Goal: Use online tool/utility: Utilize a website feature to perform a specific function

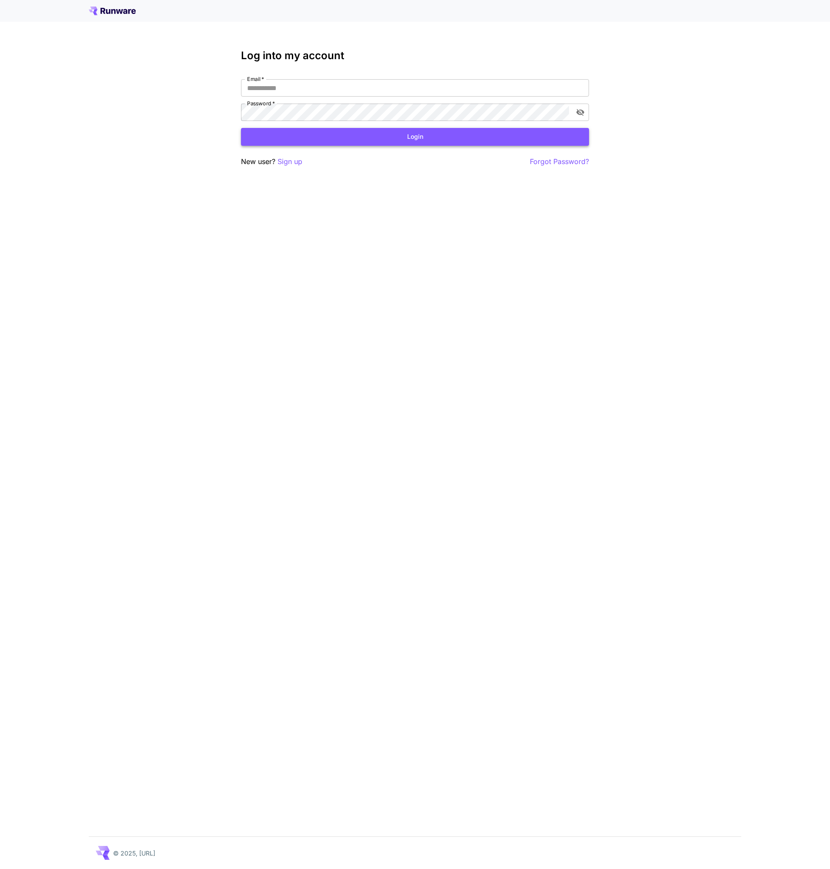
type input "**********"
click at [385, 130] on button "Login" at bounding box center [415, 137] width 348 height 18
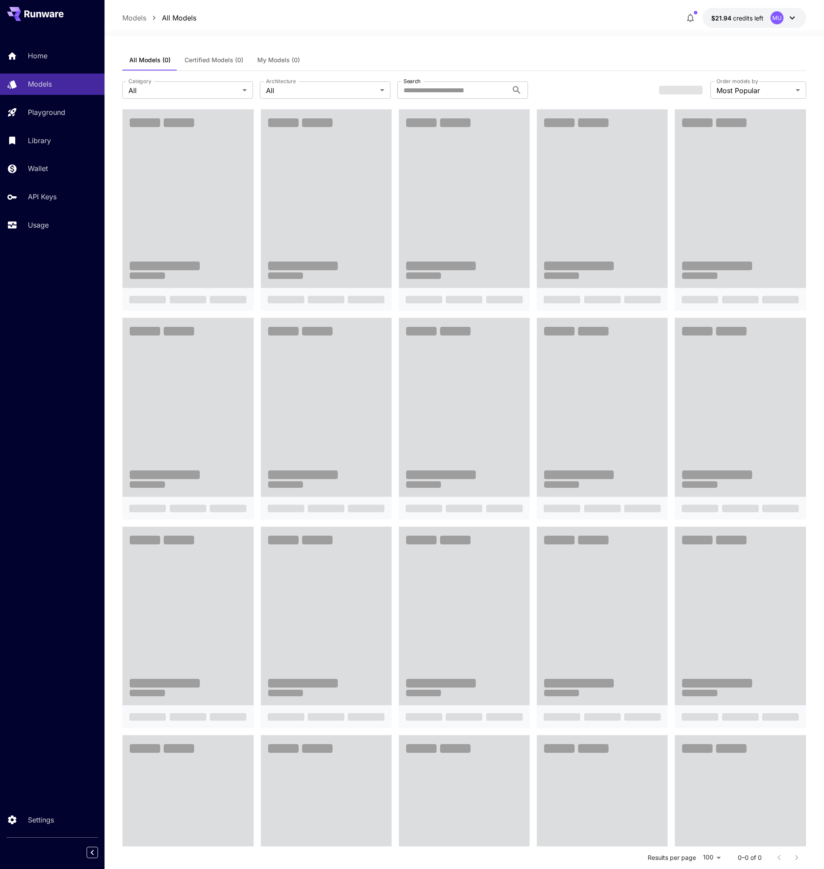
click at [190, 179] on span at bounding box center [188, 199] width 130 height 178
click at [359, 191] on span at bounding box center [326, 199] width 130 height 178
click at [45, 138] on p "Library" at bounding box center [41, 140] width 23 height 10
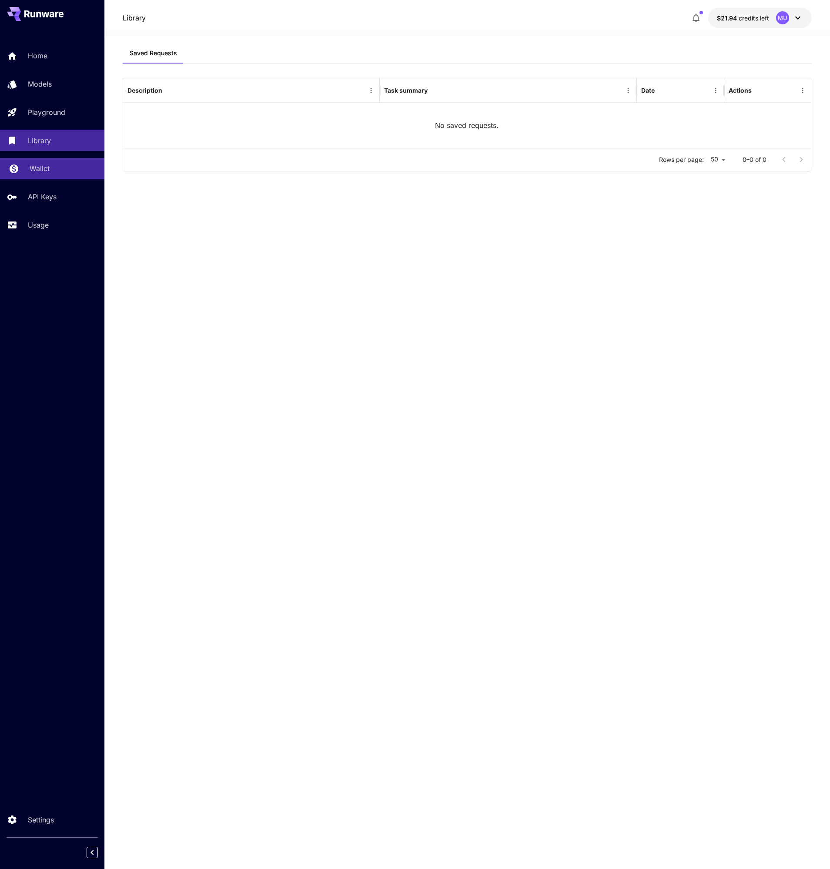
click at [41, 168] on p "Wallet" at bounding box center [40, 168] width 20 height 10
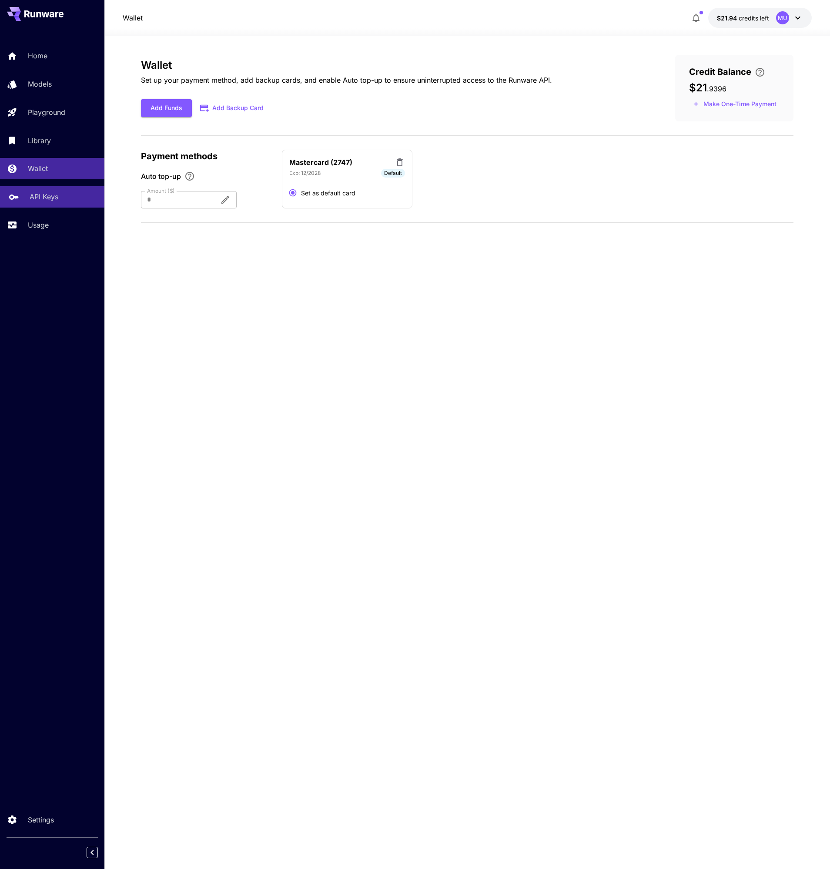
click at [44, 189] on link "API Keys" at bounding box center [52, 196] width 104 height 21
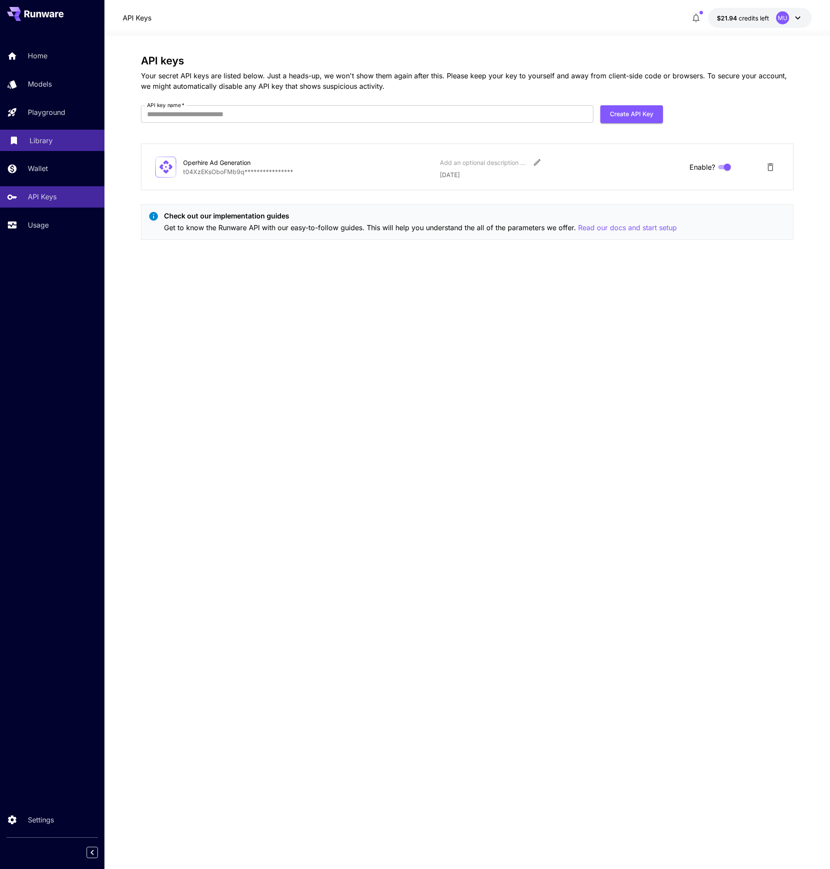
click at [40, 136] on p "Library" at bounding box center [41, 140] width 23 height 10
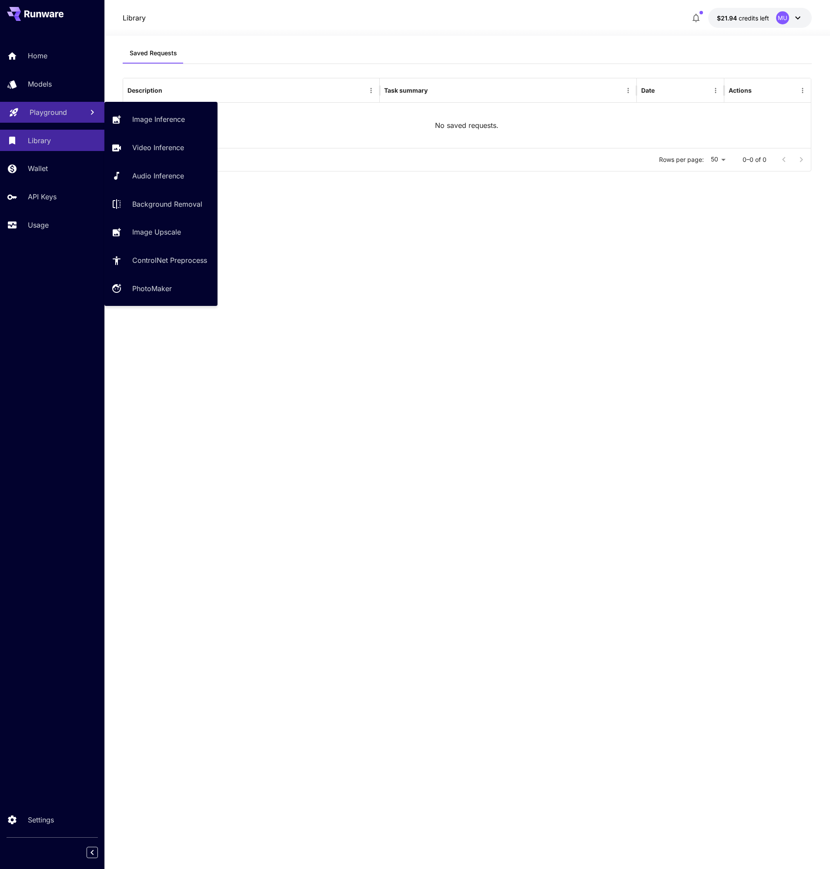
click at [40, 108] on p "Playground" at bounding box center [48, 112] width 37 height 10
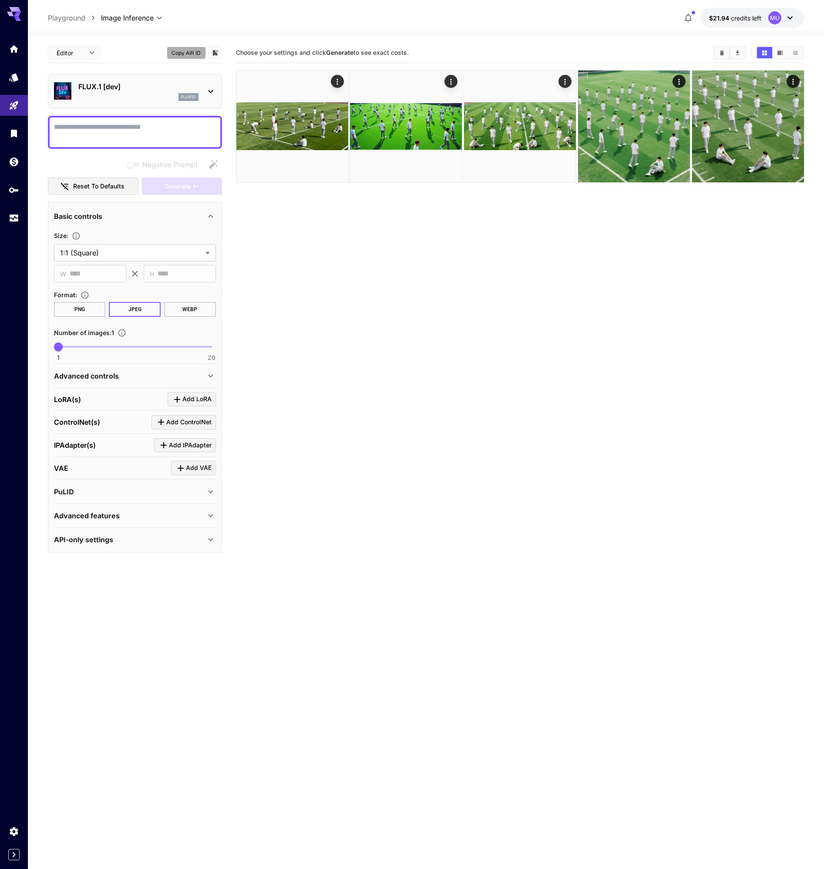
click at [188, 53] on button "Copy AIR ID" at bounding box center [186, 53] width 39 height 13
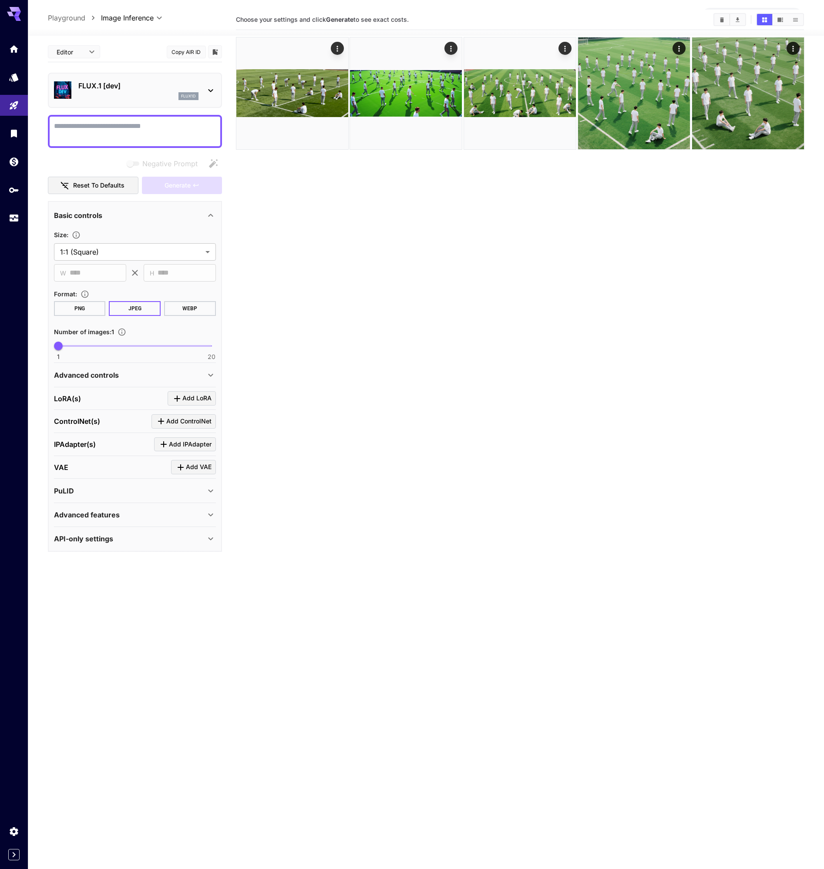
scroll to position [37, 0]
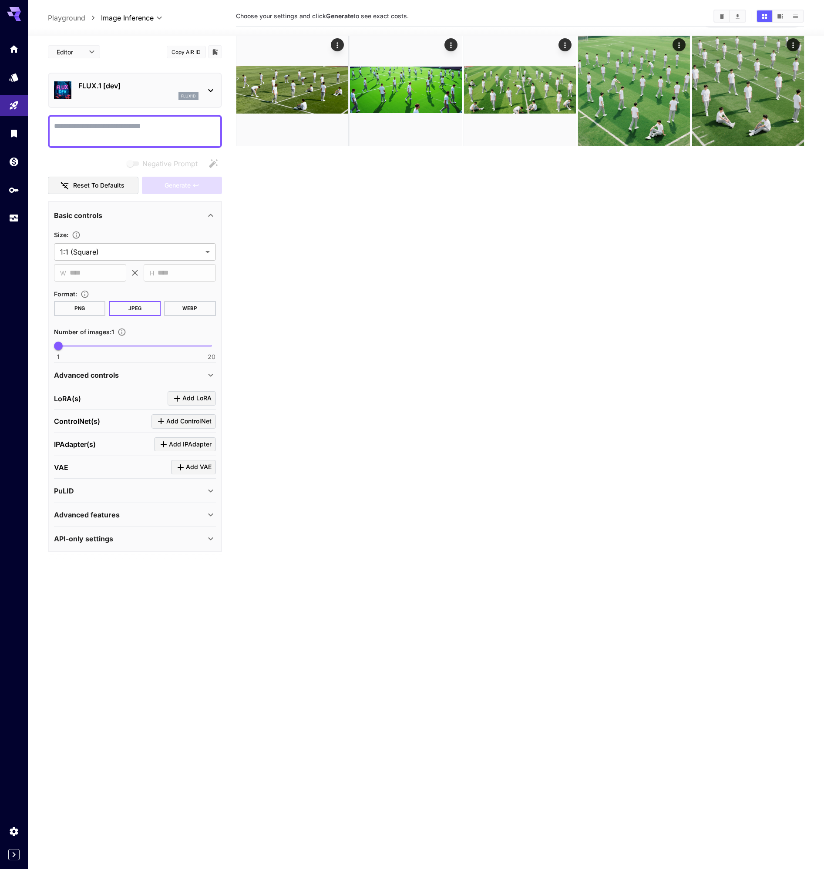
click at [209, 541] on icon at bounding box center [210, 538] width 10 height 10
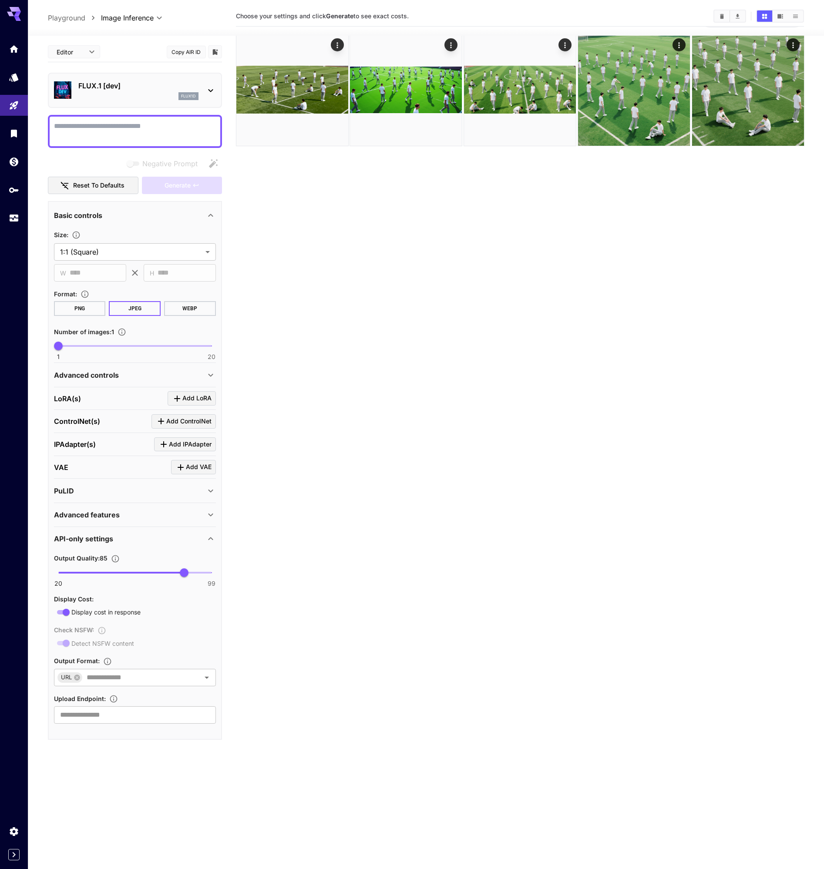
click at [208, 488] on icon at bounding box center [210, 491] width 10 height 10
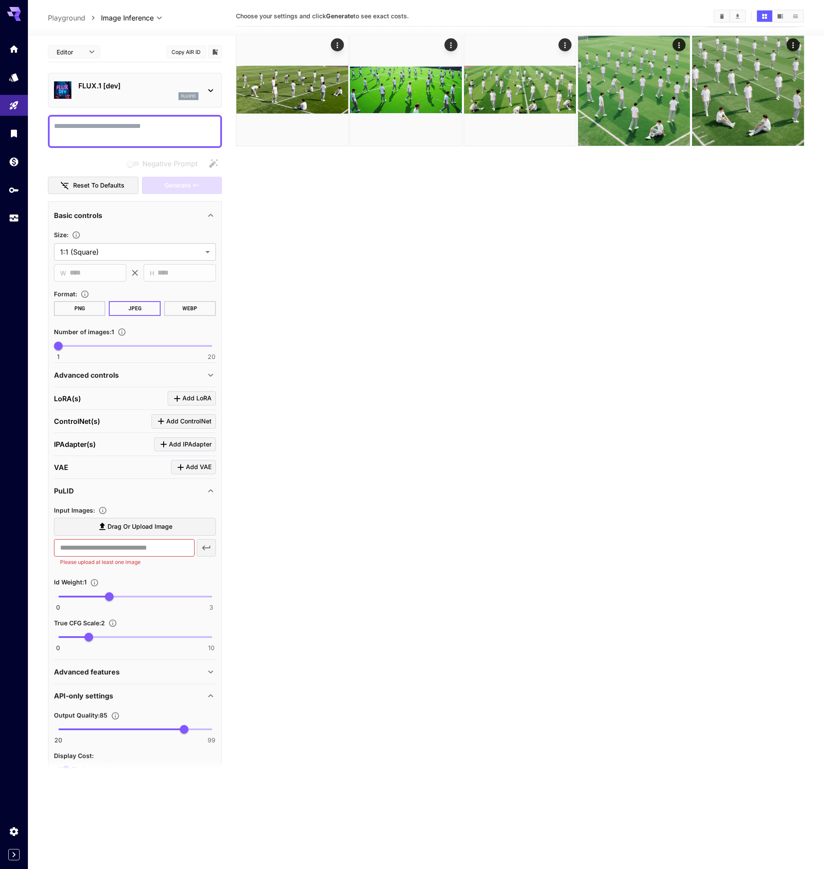
click at [209, 674] on icon at bounding box center [210, 672] width 10 height 10
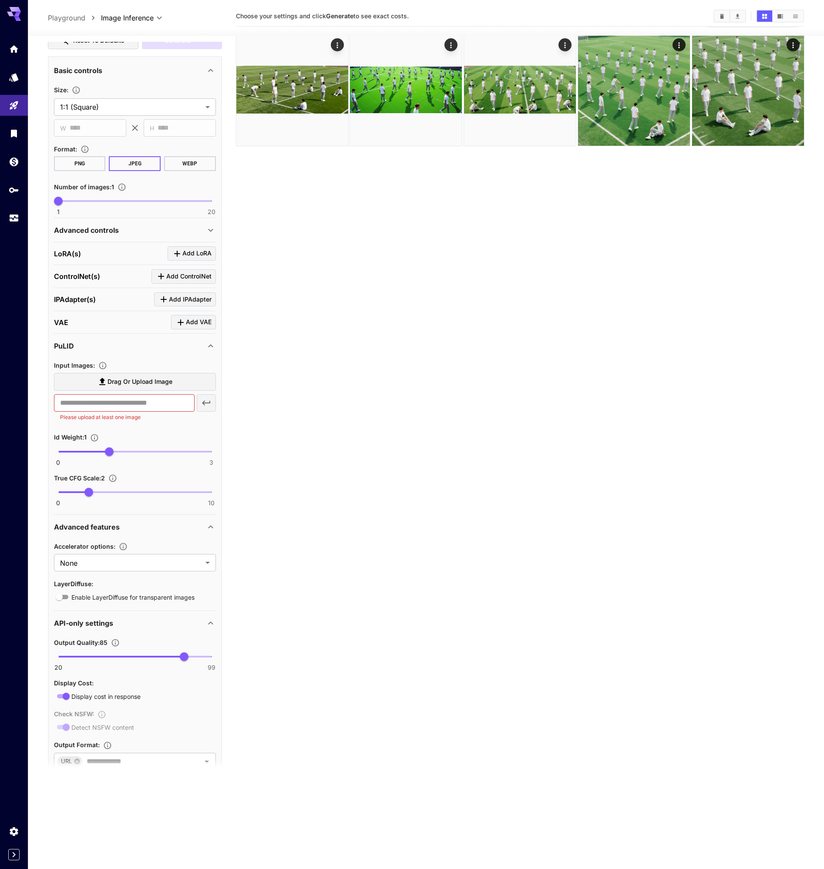
scroll to position [147, 0]
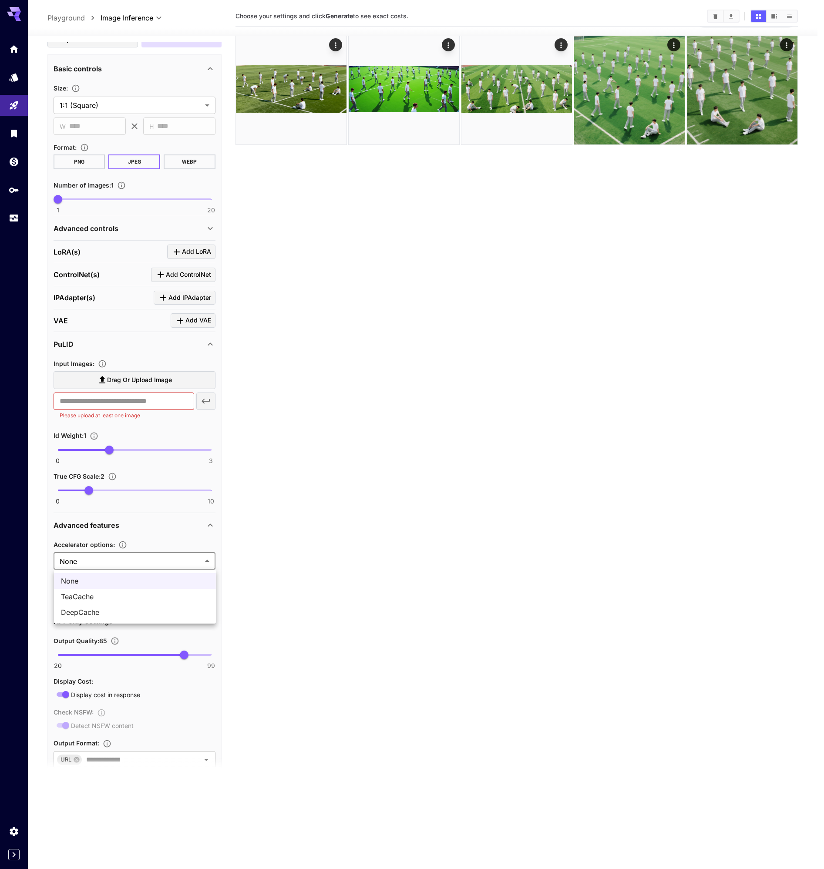
click at [178, 566] on body "**********" at bounding box center [412, 432] width 824 height 938
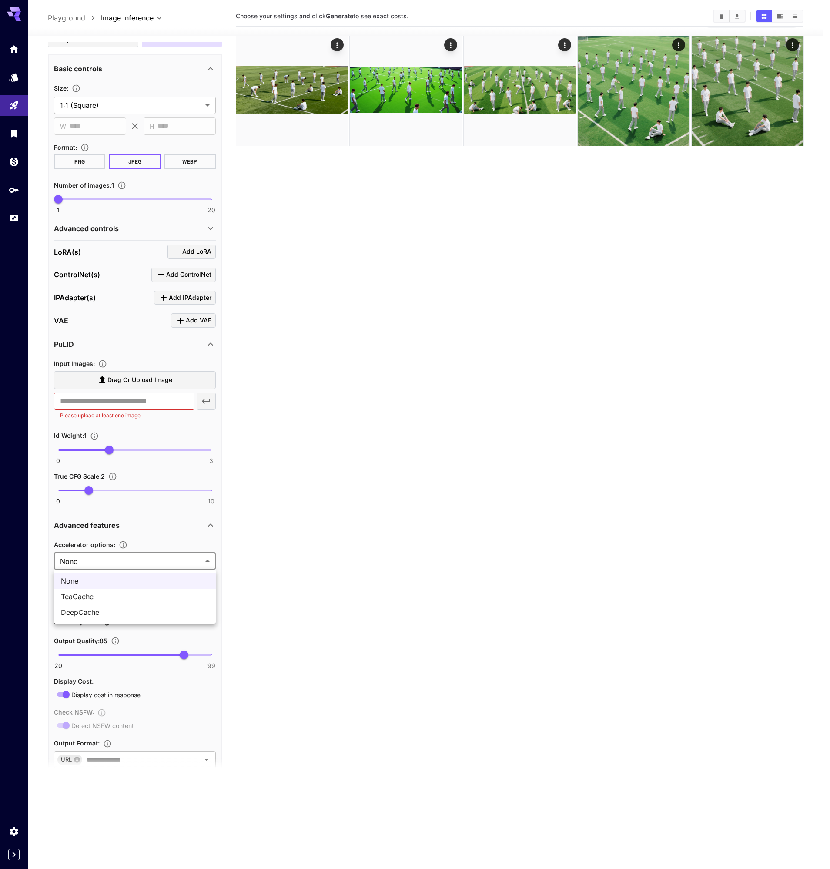
click at [178, 566] on div at bounding box center [415, 434] width 830 height 869
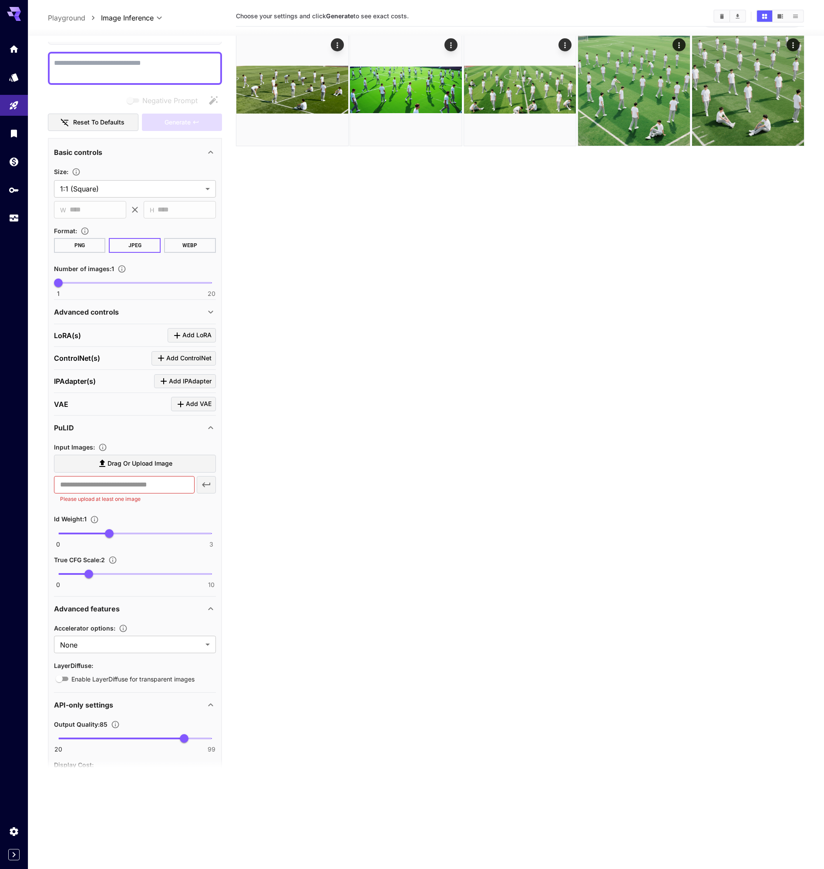
scroll to position [0, 0]
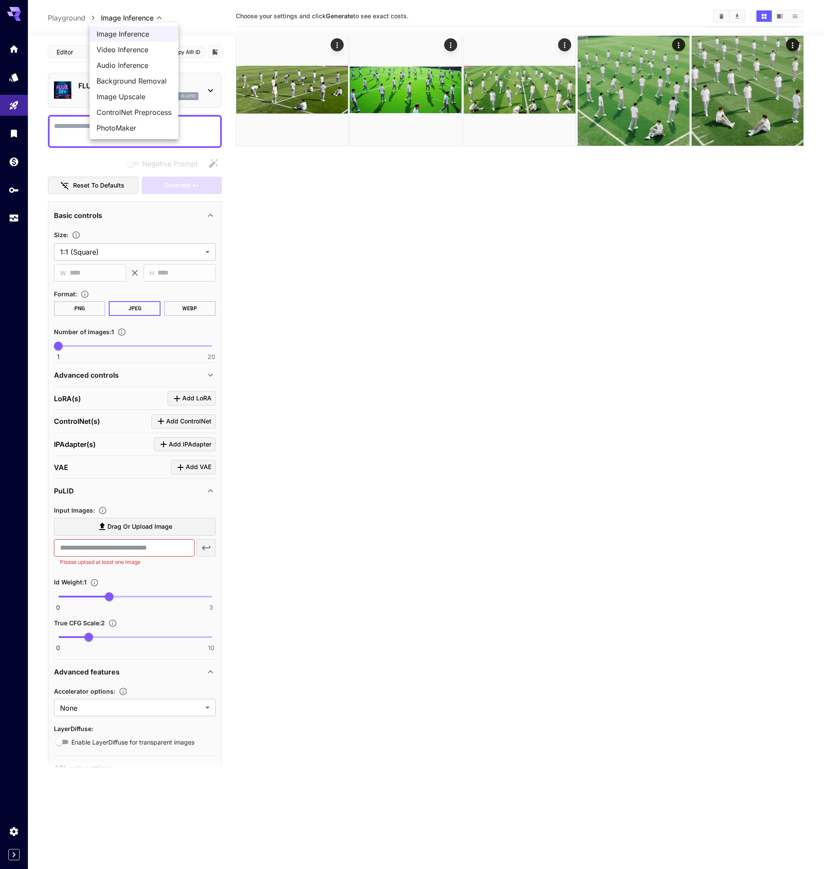
click at [119, 16] on body "**********" at bounding box center [415, 432] width 830 height 938
click at [125, 31] on span "Image Inference" at bounding box center [134, 34] width 75 height 10
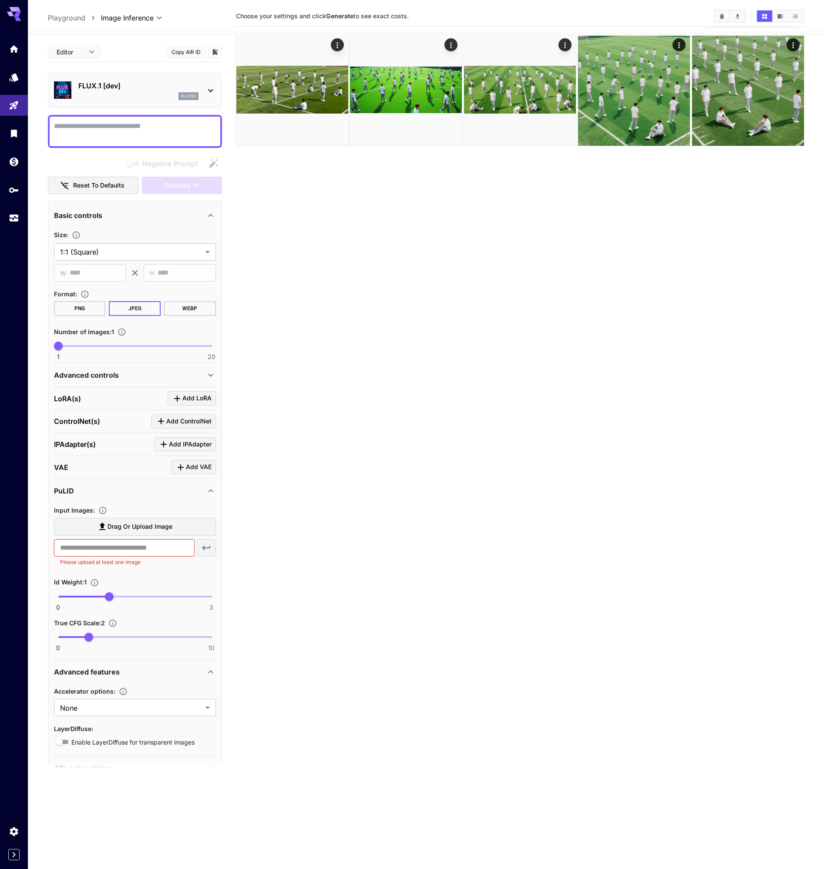
click at [64, 13] on p "Playground" at bounding box center [66, 18] width 37 height 10
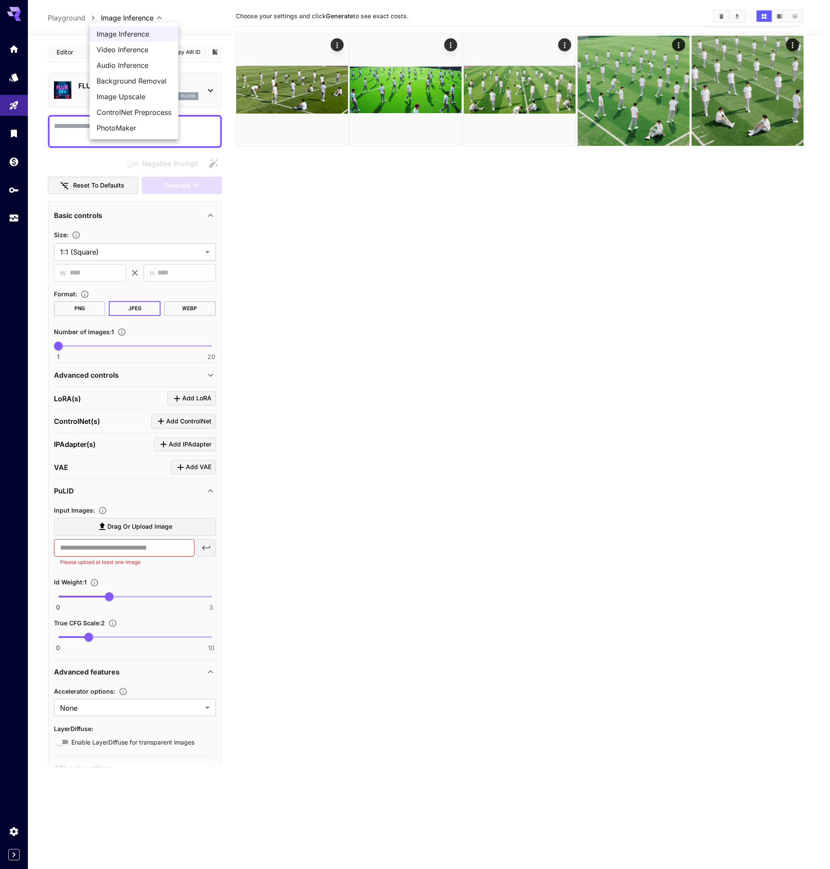
click at [143, 16] on body "**********" at bounding box center [415, 432] width 830 height 938
click at [133, 29] on span "Image Inference" at bounding box center [134, 34] width 75 height 10
click at [136, 19] on body "**********" at bounding box center [415, 432] width 830 height 938
click at [141, 36] on span "Image Inference" at bounding box center [134, 34] width 75 height 10
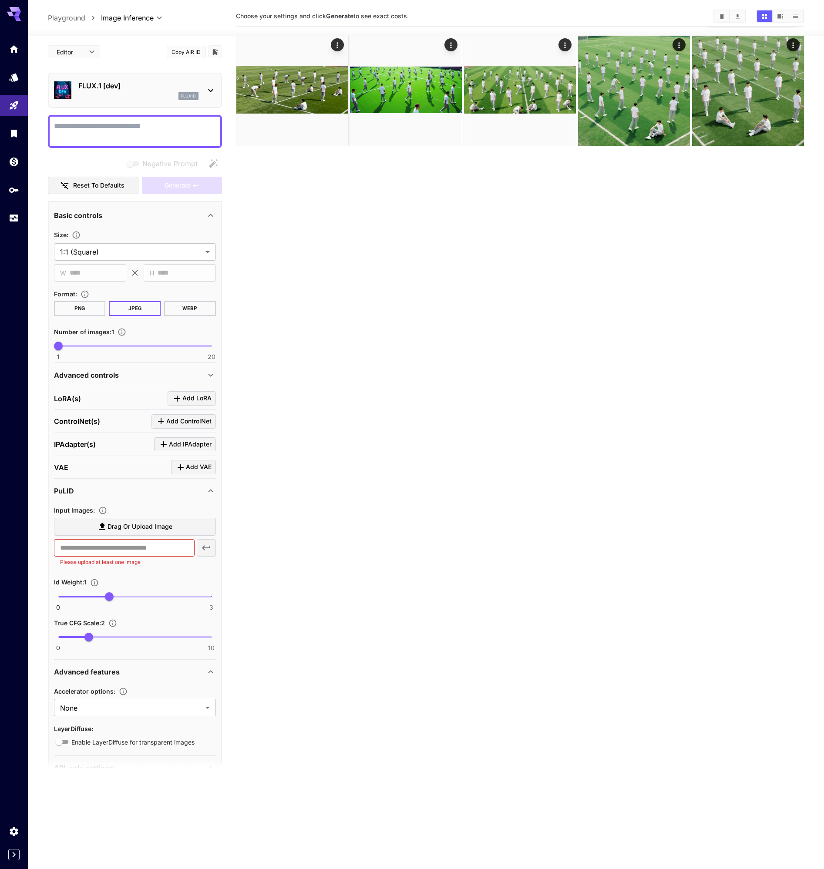
click at [62, 19] on p "Playground" at bounding box center [66, 18] width 37 height 10
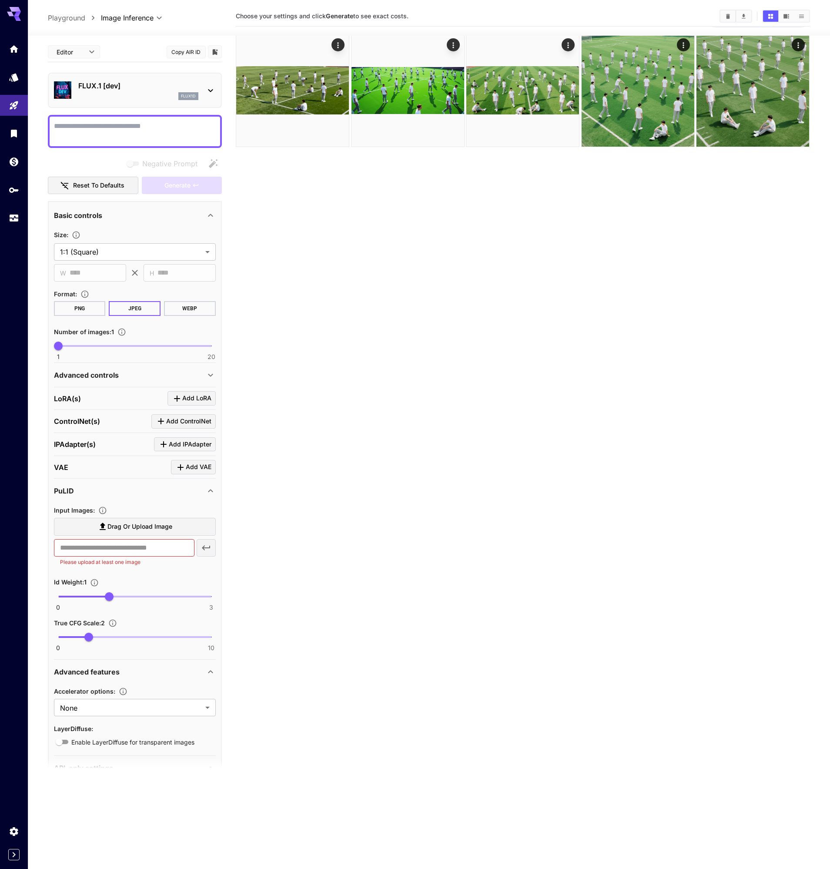
click at [122, 16] on body "**********" at bounding box center [415, 432] width 830 height 938
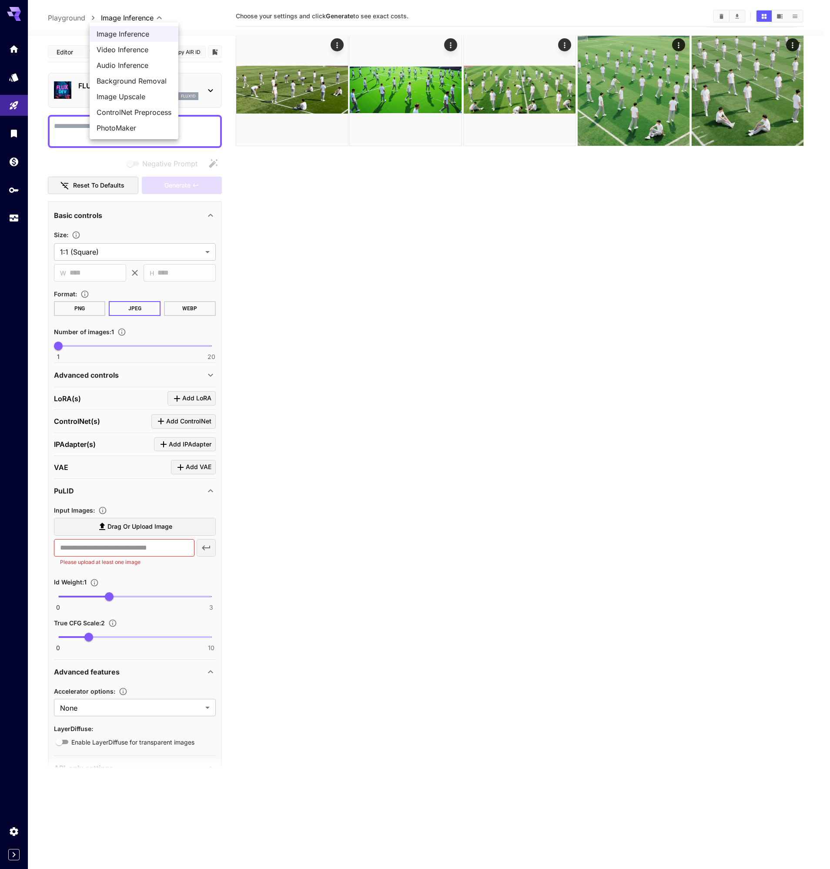
click at [372, 252] on div at bounding box center [415, 434] width 830 height 869
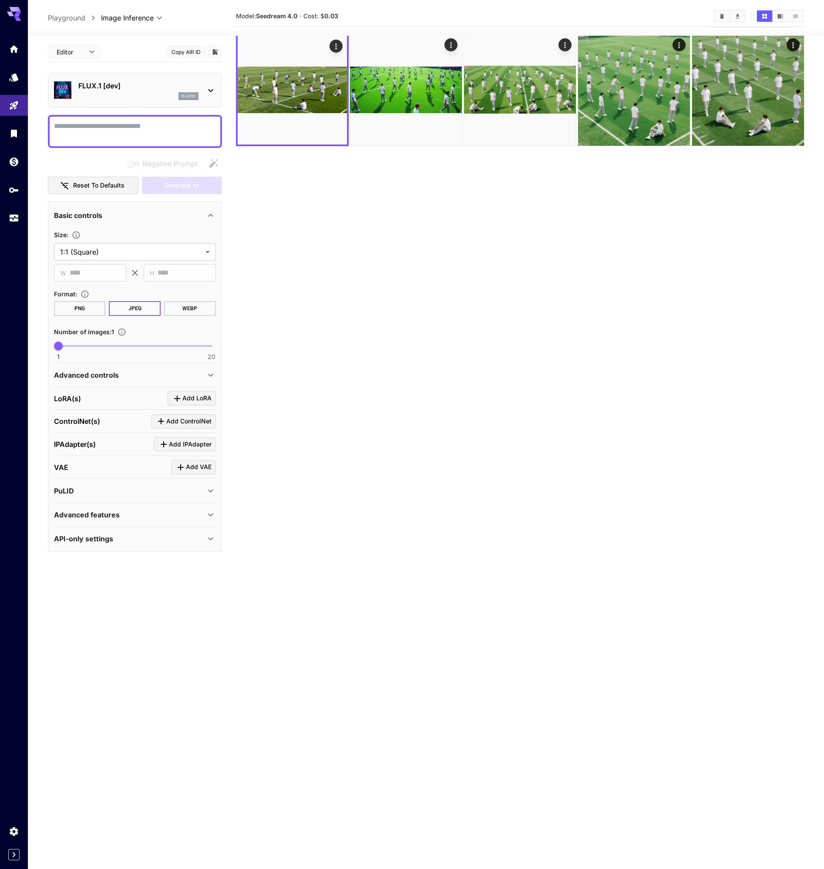
click at [79, 17] on p "Playground" at bounding box center [66, 18] width 37 height 10
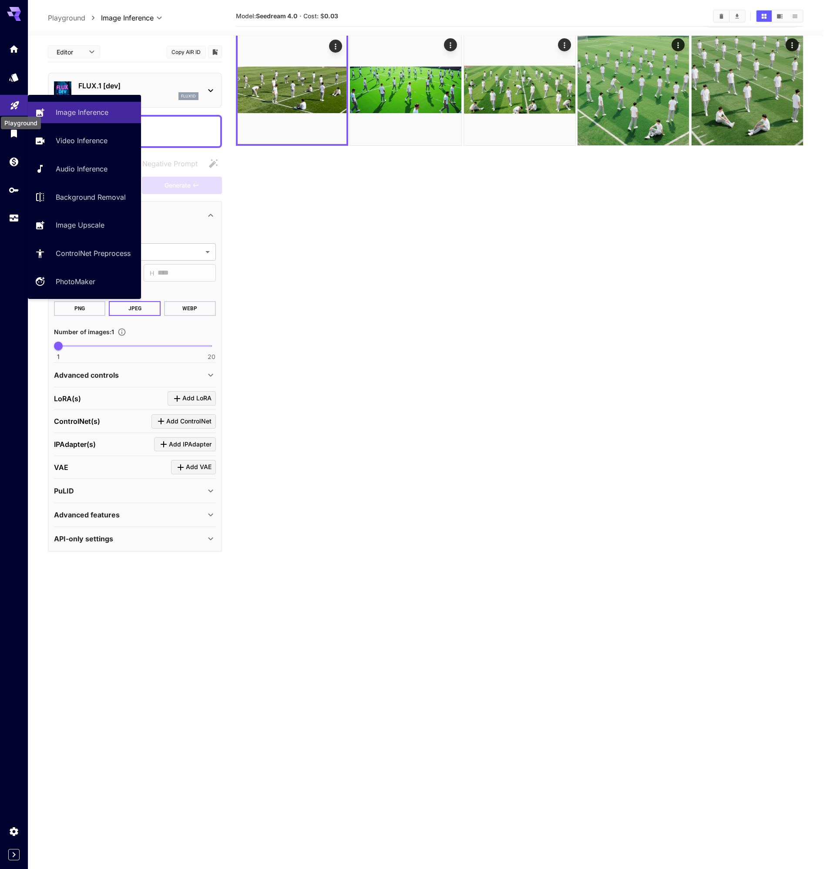
click at [15, 104] on icon "Playground" at bounding box center [15, 103] width 10 height 10
click at [15, 104] on icon "Playground" at bounding box center [14, 103] width 8 height 8
click at [66, 113] on p "Image Inference" at bounding box center [83, 112] width 53 height 10
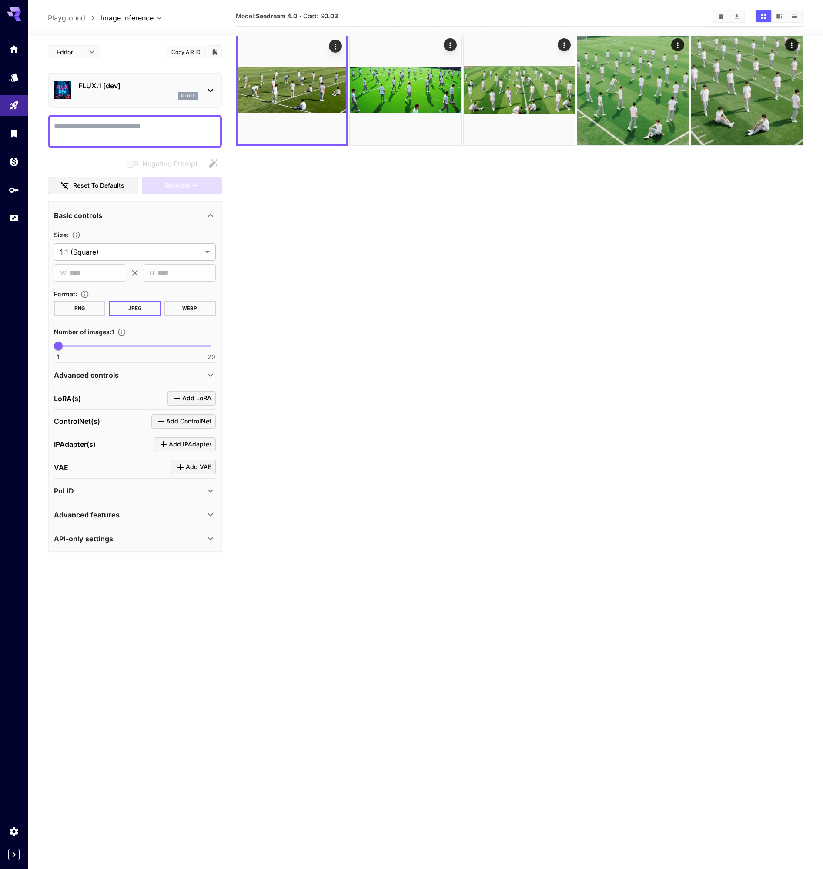
click at [258, 253] on section "Model: Seedream 4.0 · Cost: $ 0.03" at bounding box center [520, 440] width 568 height 869
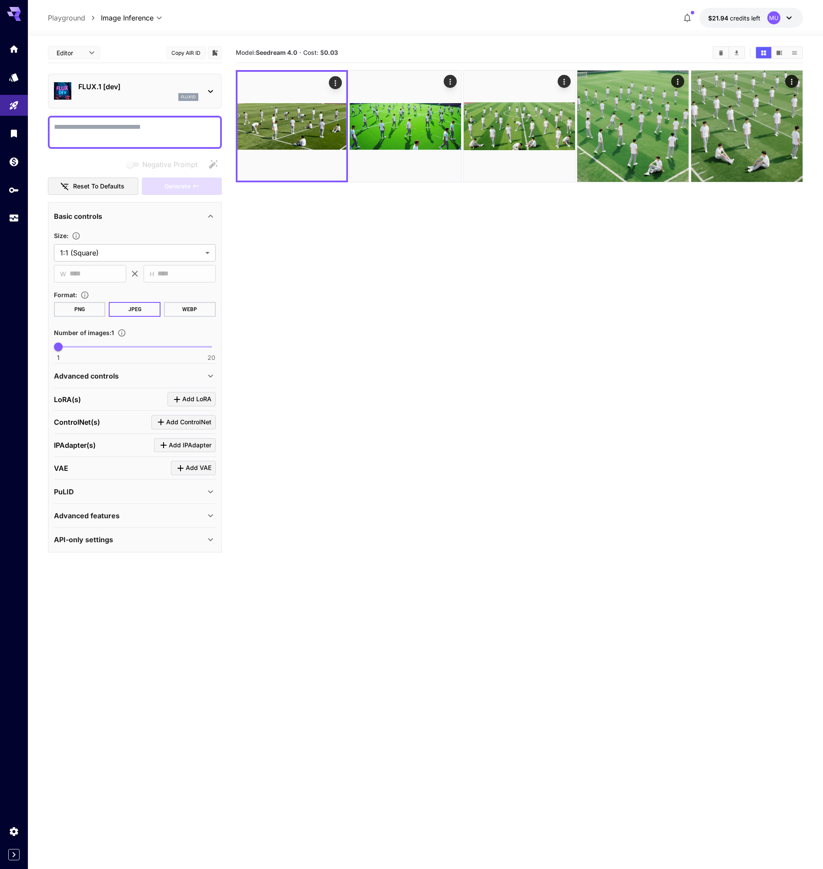
click at [796, 16] on button "$21.94 credits left MU" at bounding box center [752, 18] width 104 height 20
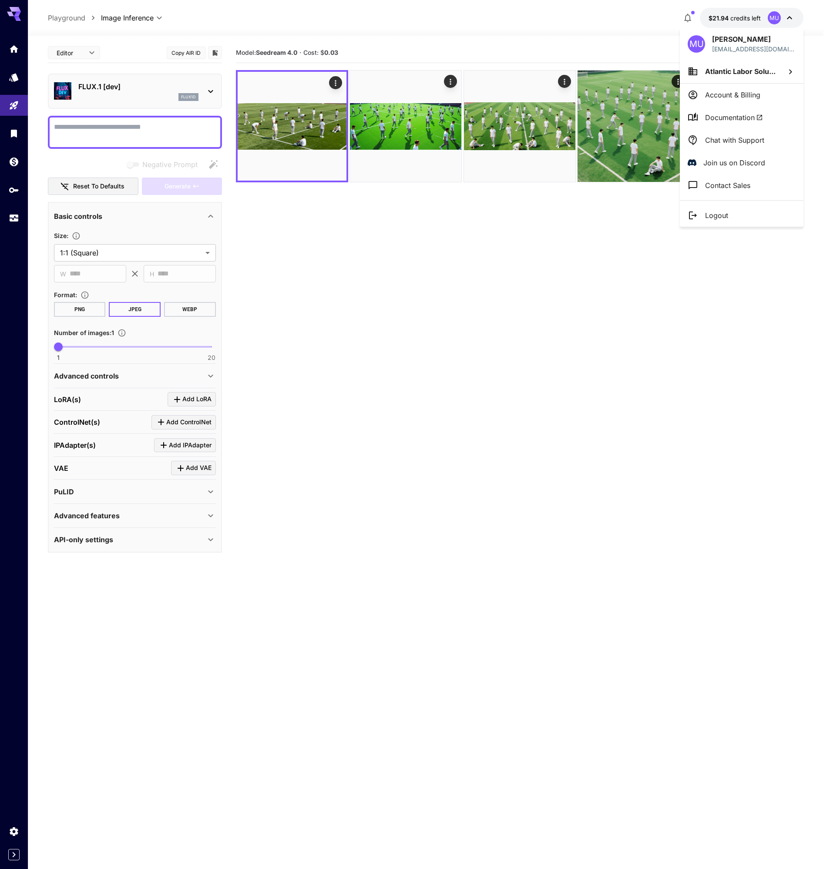
drag, startPoint x: 116, startPoint y: 7, endPoint x: 102, endPoint y: 14, distance: 16.0
click at [116, 7] on div at bounding box center [415, 434] width 830 height 869
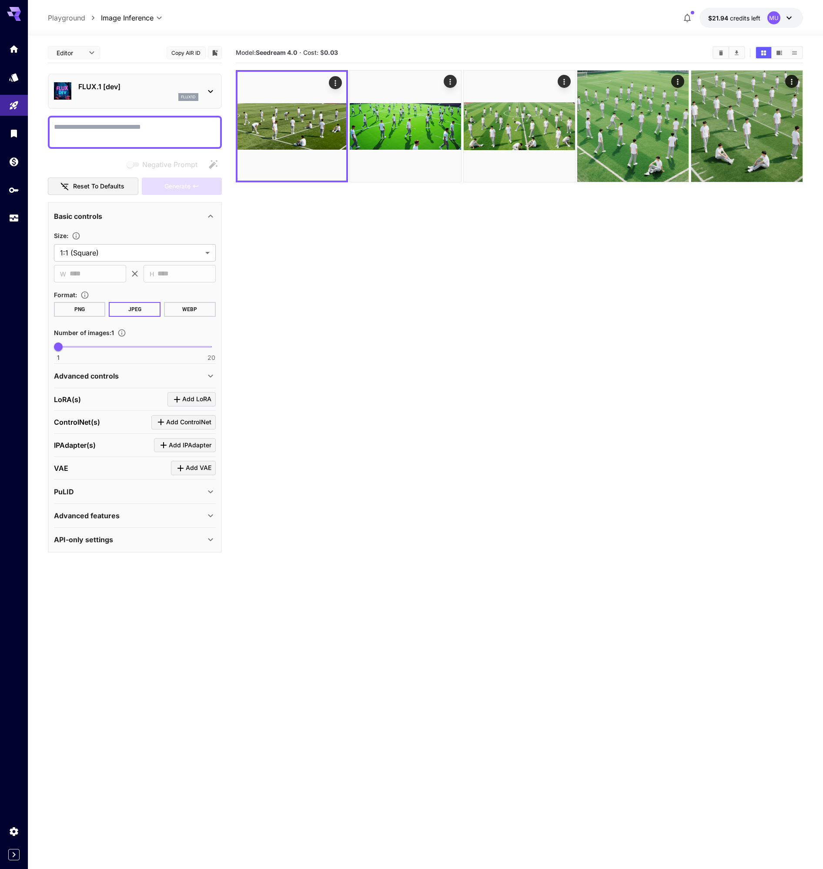
click at [16, 10] on icon at bounding box center [14, 11] width 14 height 9
click at [131, 81] on div "FLUX.1 [dev] flux1d" at bounding box center [135, 91] width 162 height 27
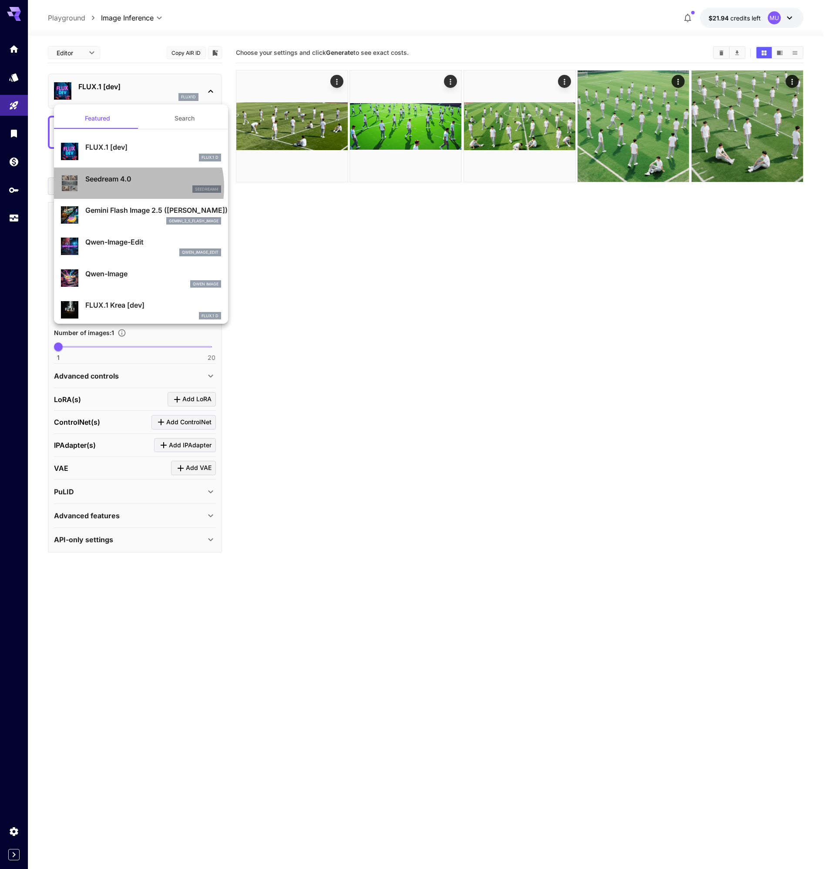
click at [130, 187] on div "seedream4" at bounding box center [153, 189] width 136 height 8
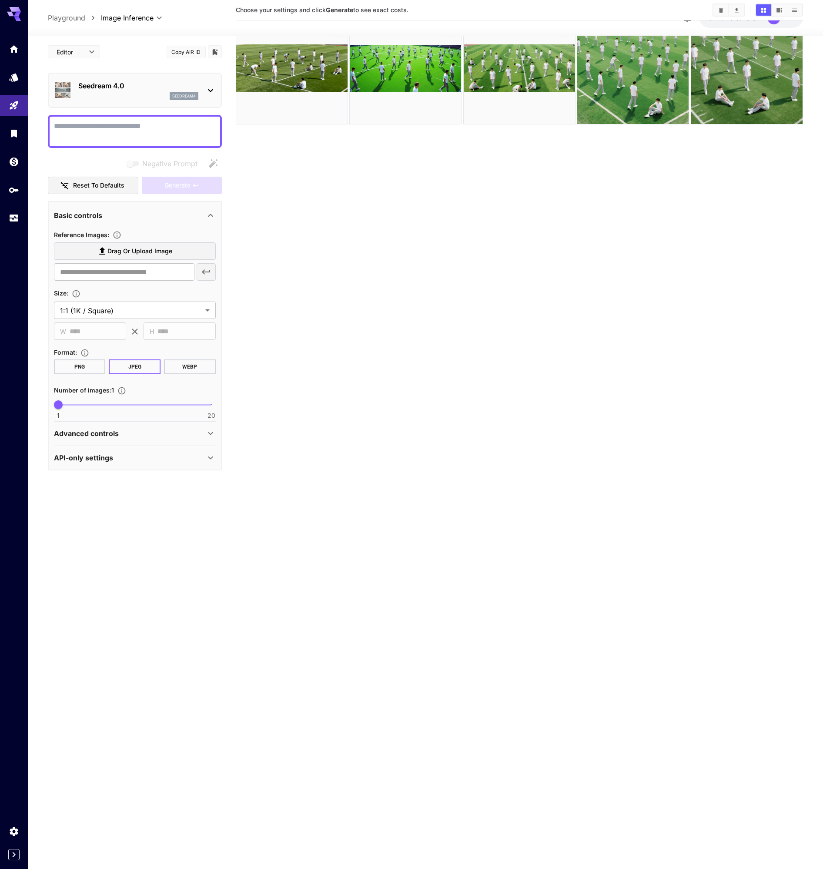
scroll to position [69, 0]
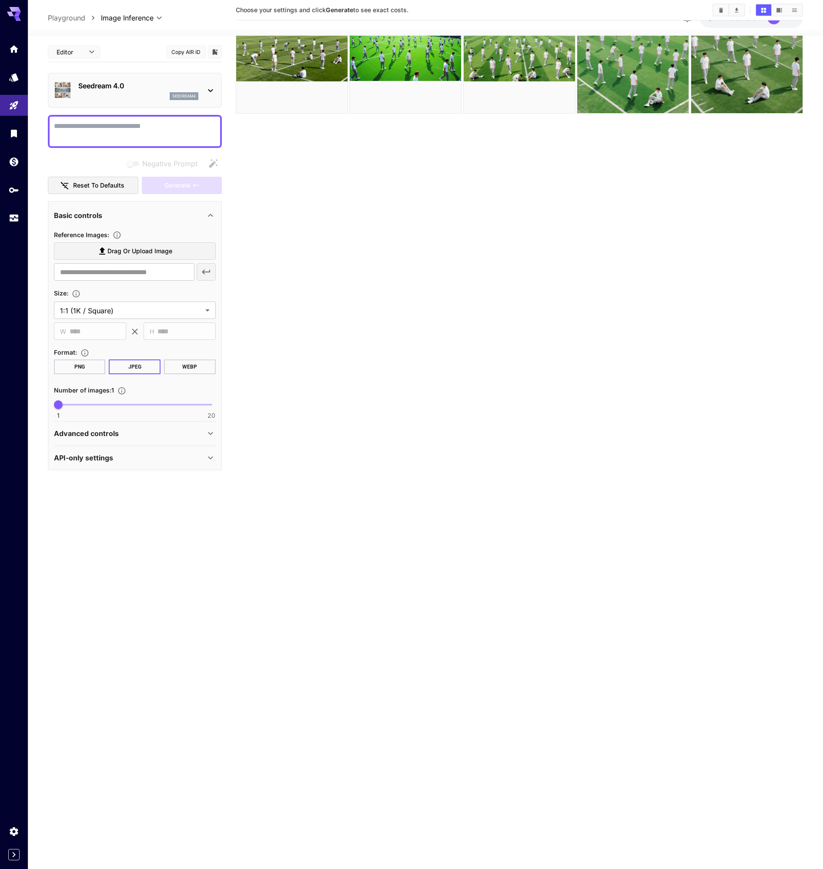
click at [152, 457] on div "API-only settings" at bounding box center [129, 458] width 151 height 10
click at [163, 438] on div "Advanced controls" at bounding box center [129, 433] width 151 height 10
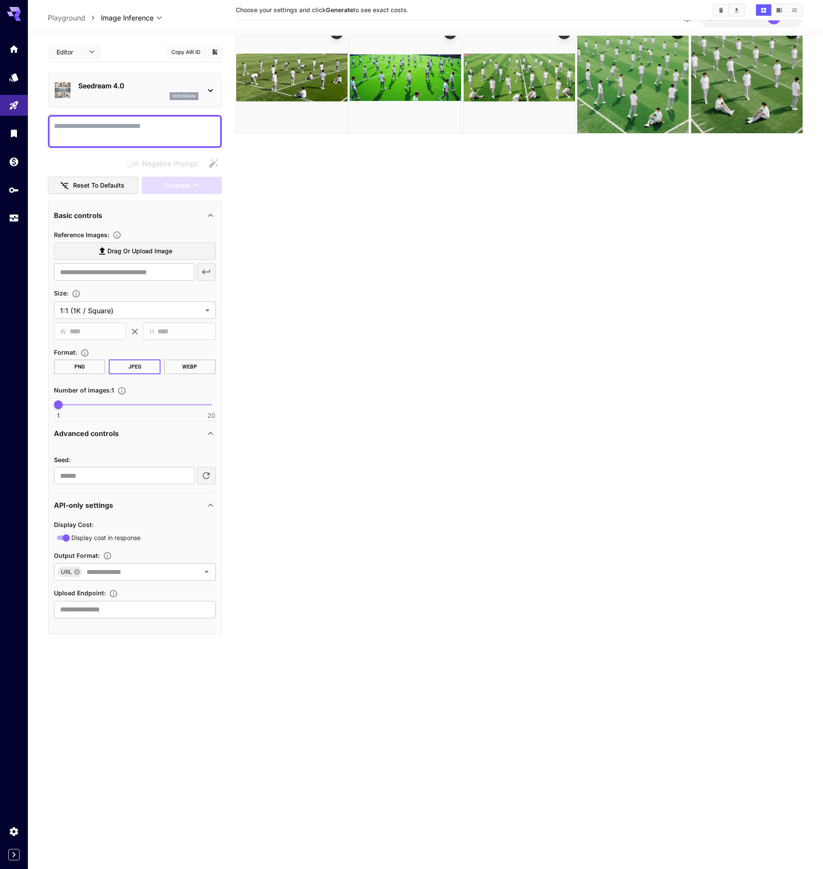
scroll to position [48, 0]
click at [190, 50] on button "Copy AIR ID" at bounding box center [186, 52] width 39 height 13
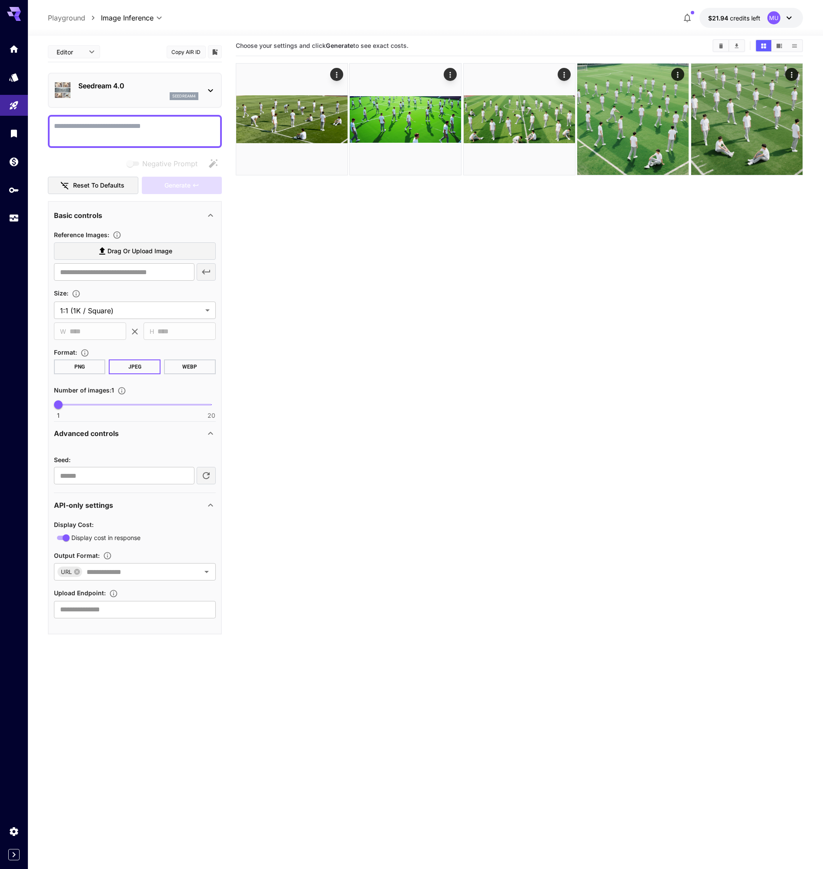
scroll to position [0, 0]
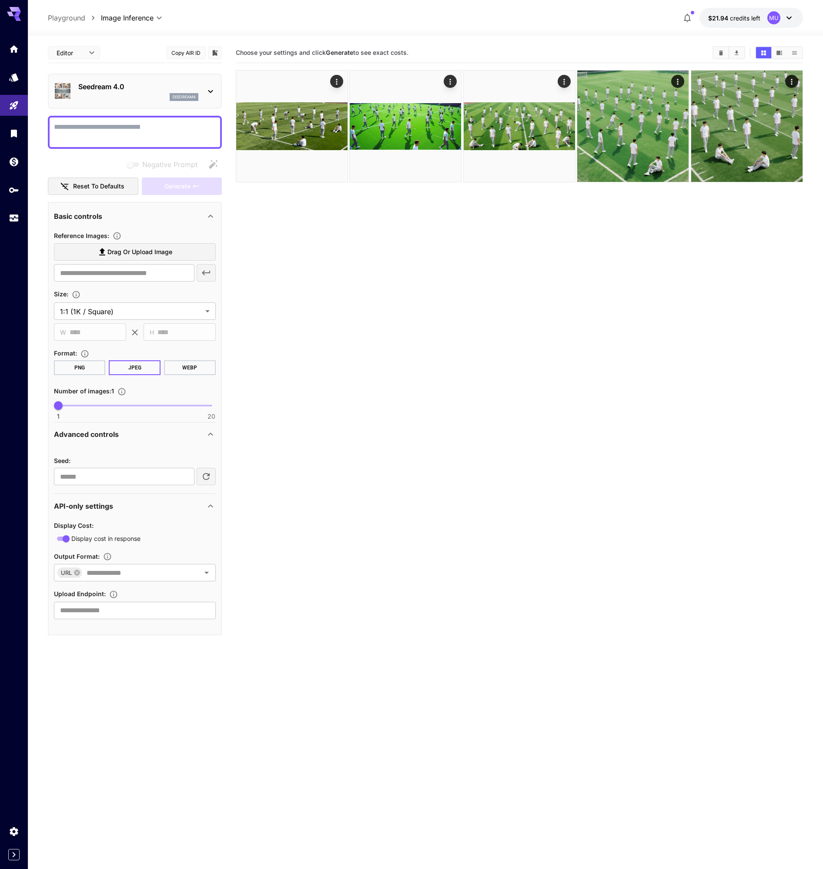
type input "**********"
